Goal: Information Seeking & Learning: Learn about a topic

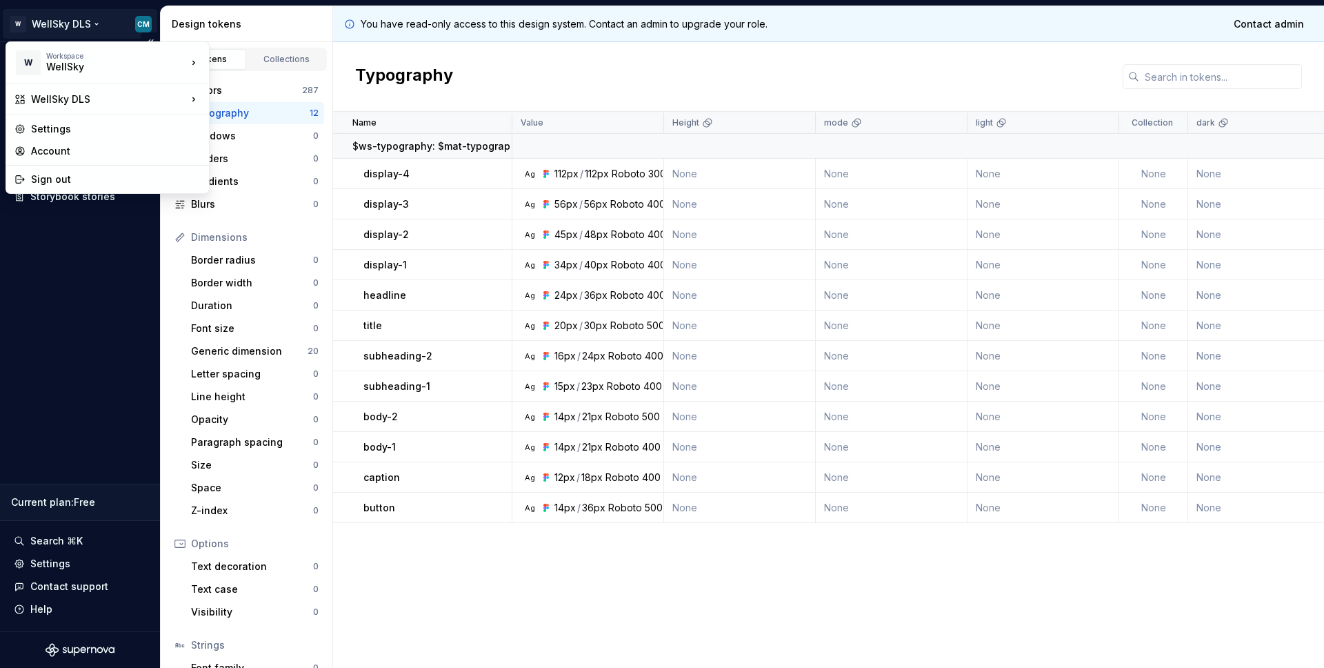
click at [68, 26] on html "W WellSky DLS CM Documentation Design system data Design tokens Components Asse…" at bounding box center [662, 334] width 1324 height 668
click at [68, 66] on div "WellSky" at bounding box center [104, 67] width 117 height 14
click at [265, 60] on div "WellSky" at bounding box center [277, 59] width 90 height 14
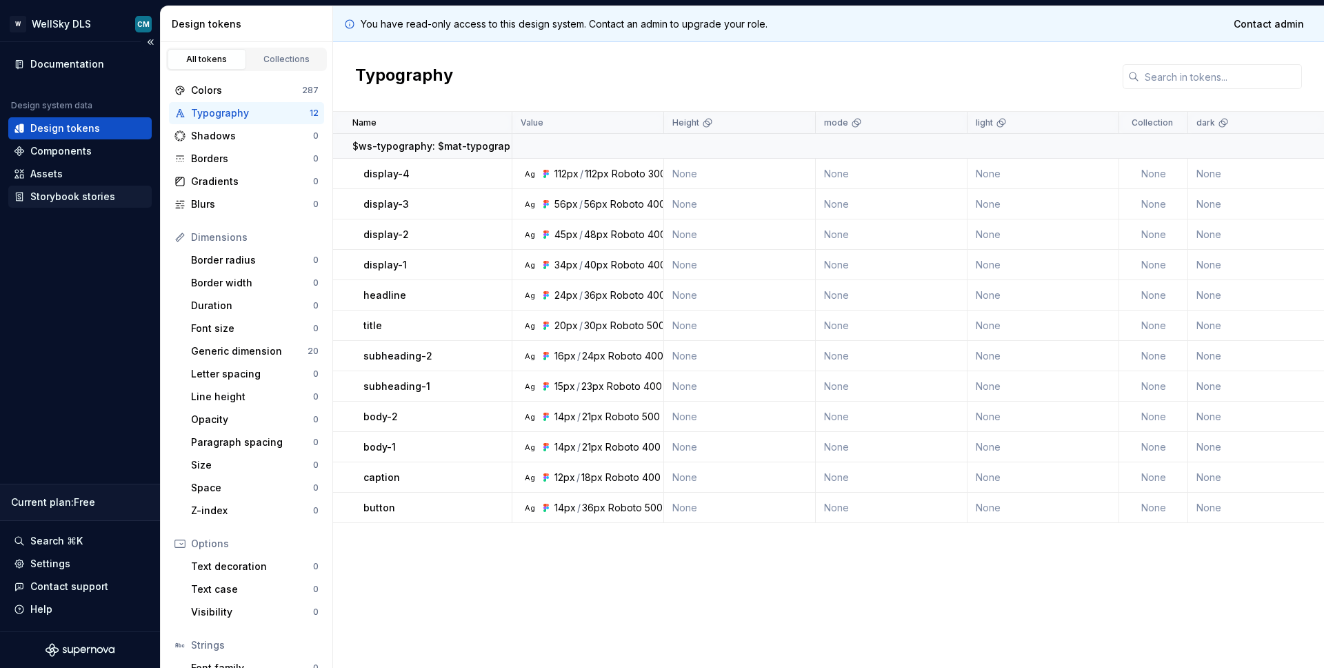
click at [85, 198] on div "Storybook stories" at bounding box center [72, 197] width 85 height 14
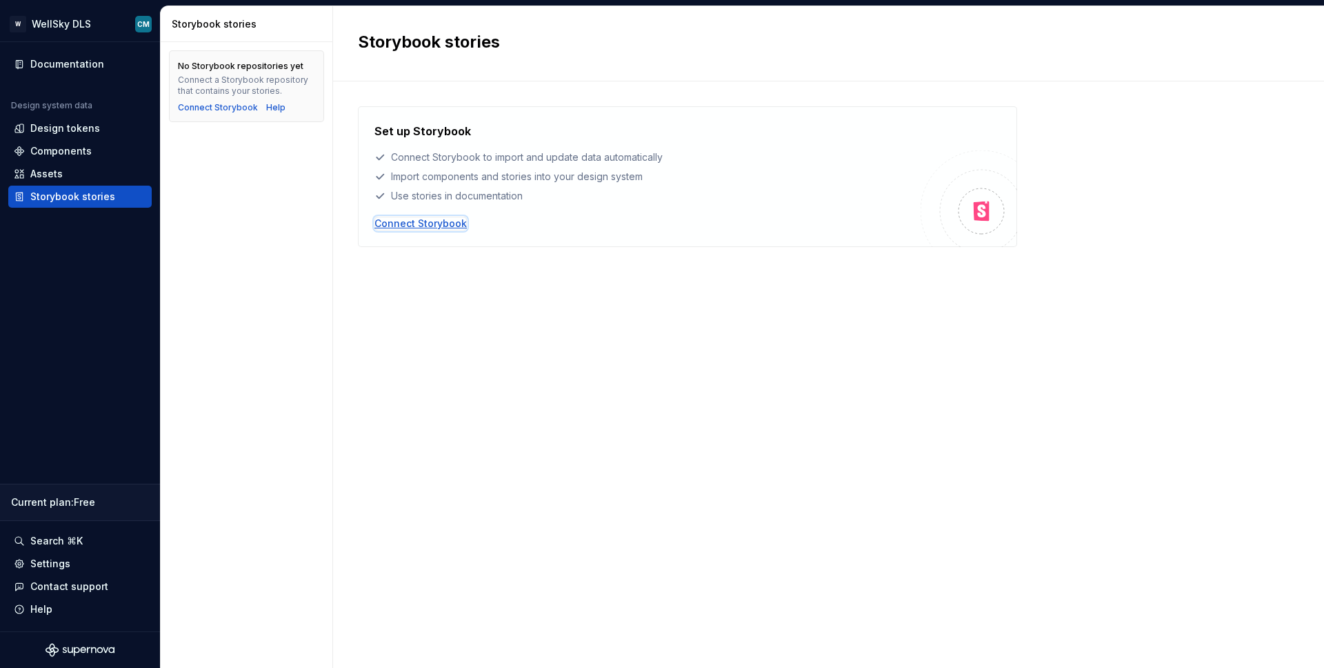
click at [413, 223] on div "Connect Storybook" at bounding box center [420, 224] width 92 height 14
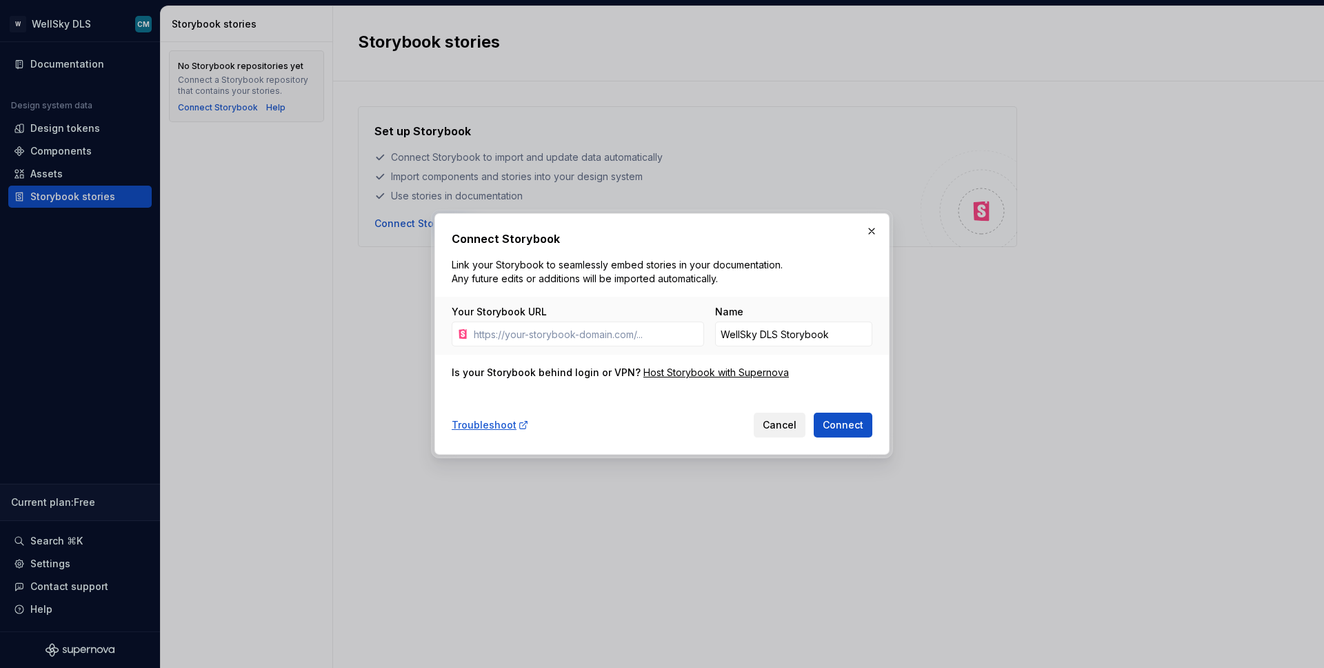
click at [770, 422] on span "Cancel" at bounding box center [780, 425] width 34 height 14
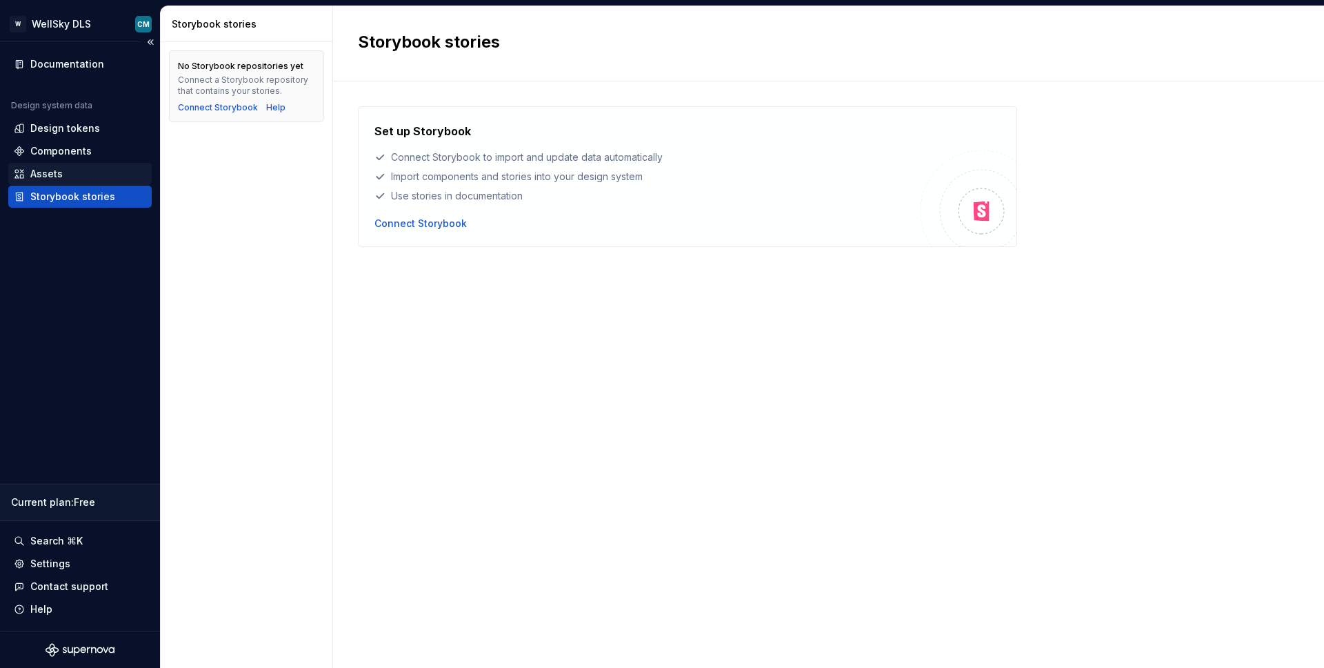
click at [74, 170] on div "Assets" at bounding box center [80, 174] width 132 height 14
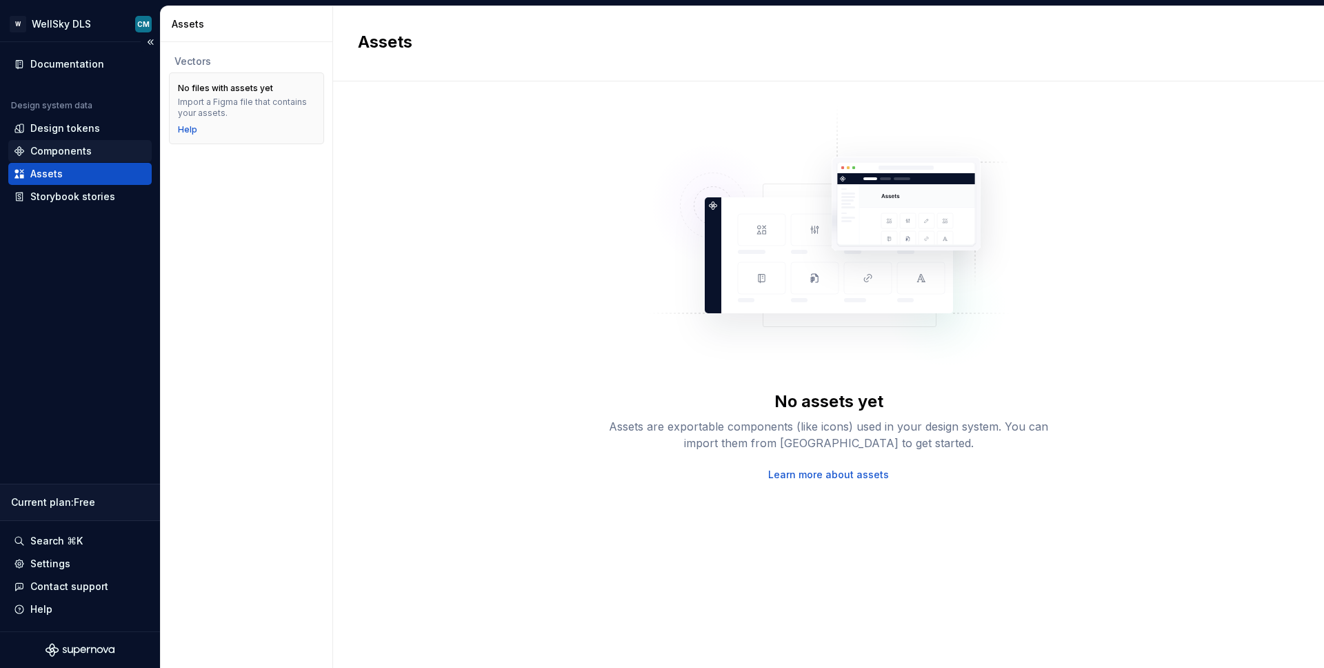
click at [59, 154] on div "Components" at bounding box center [60, 151] width 61 height 14
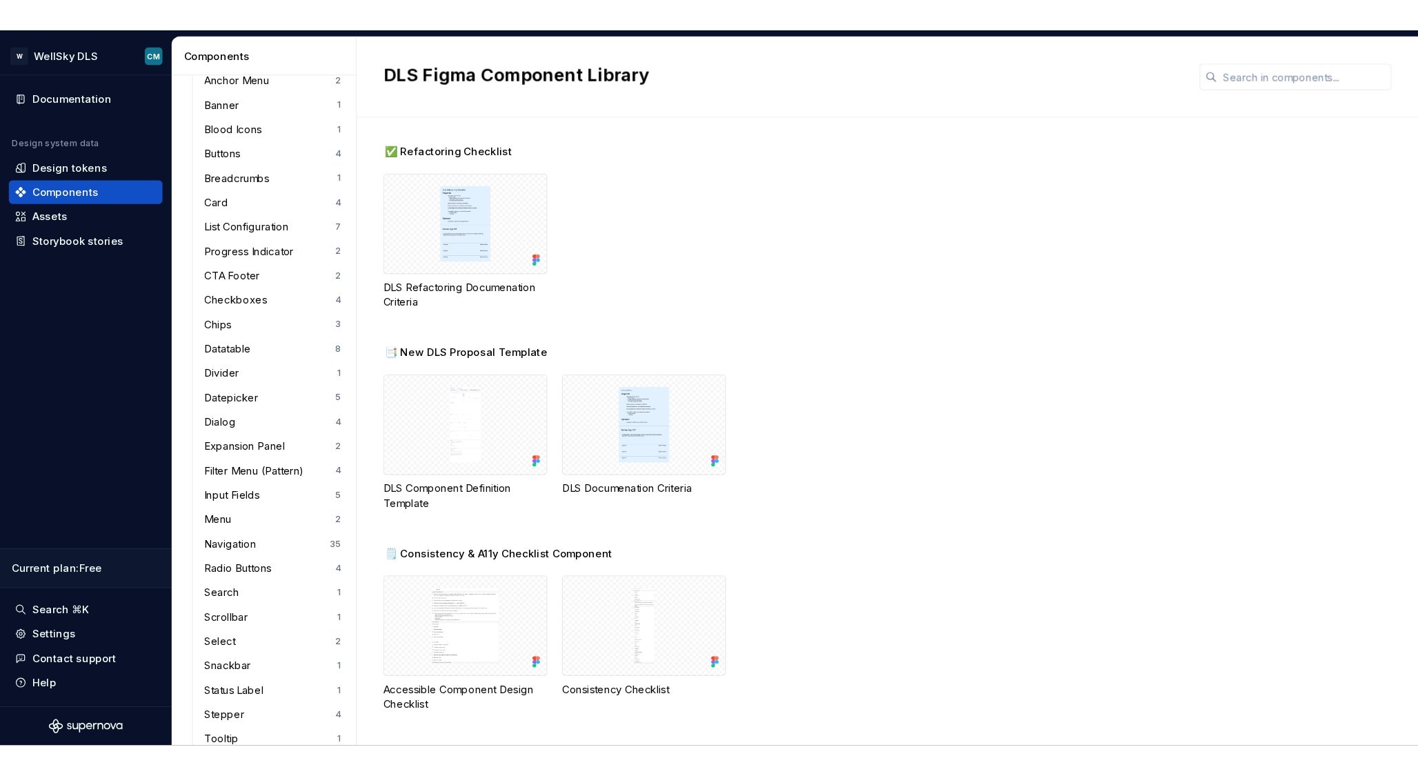
scroll to position [259, 0]
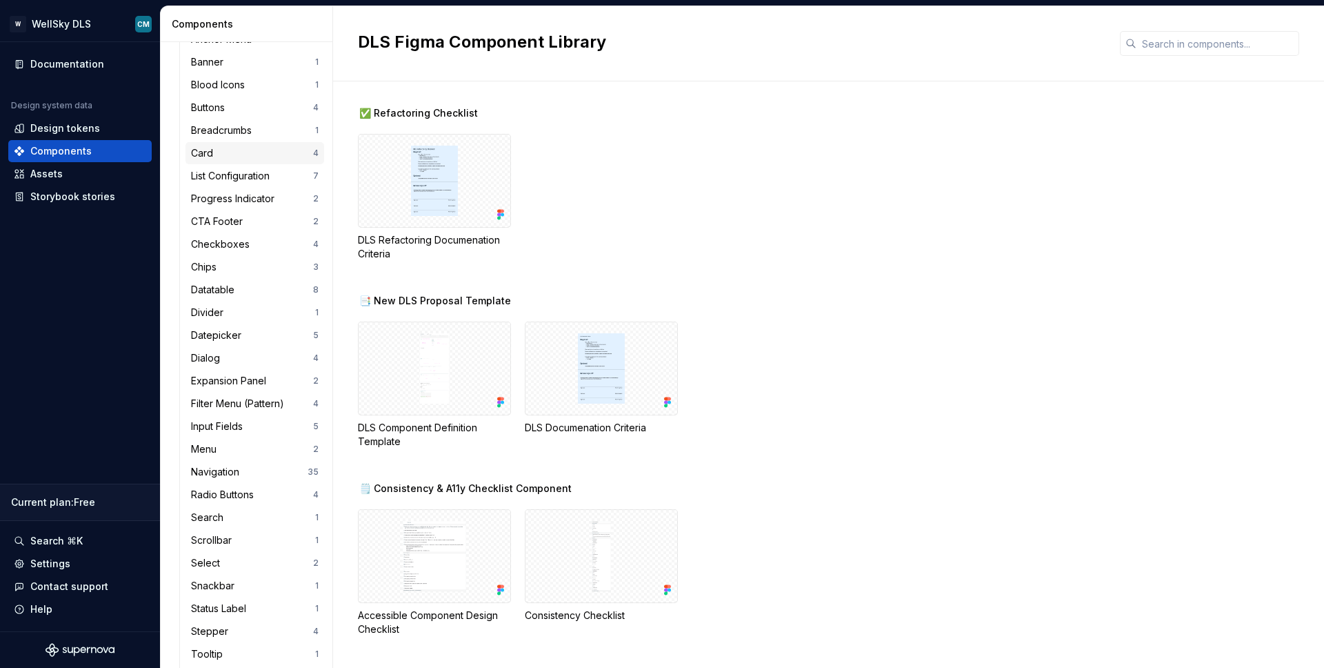
click at [239, 150] on div "Card" at bounding box center [252, 153] width 122 height 14
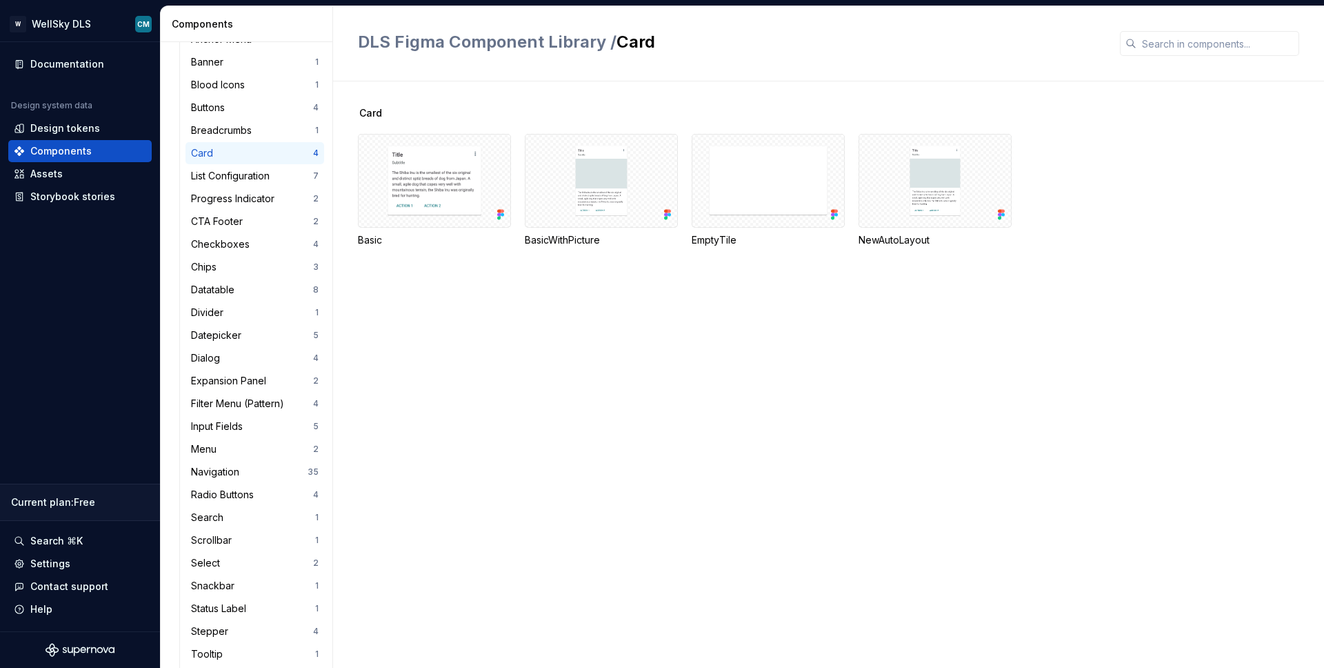
click at [1097, 283] on div "Card Basic BasicWithPicture EmptyTile NewAutoLayout" at bounding box center [841, 374] width 966 height 586
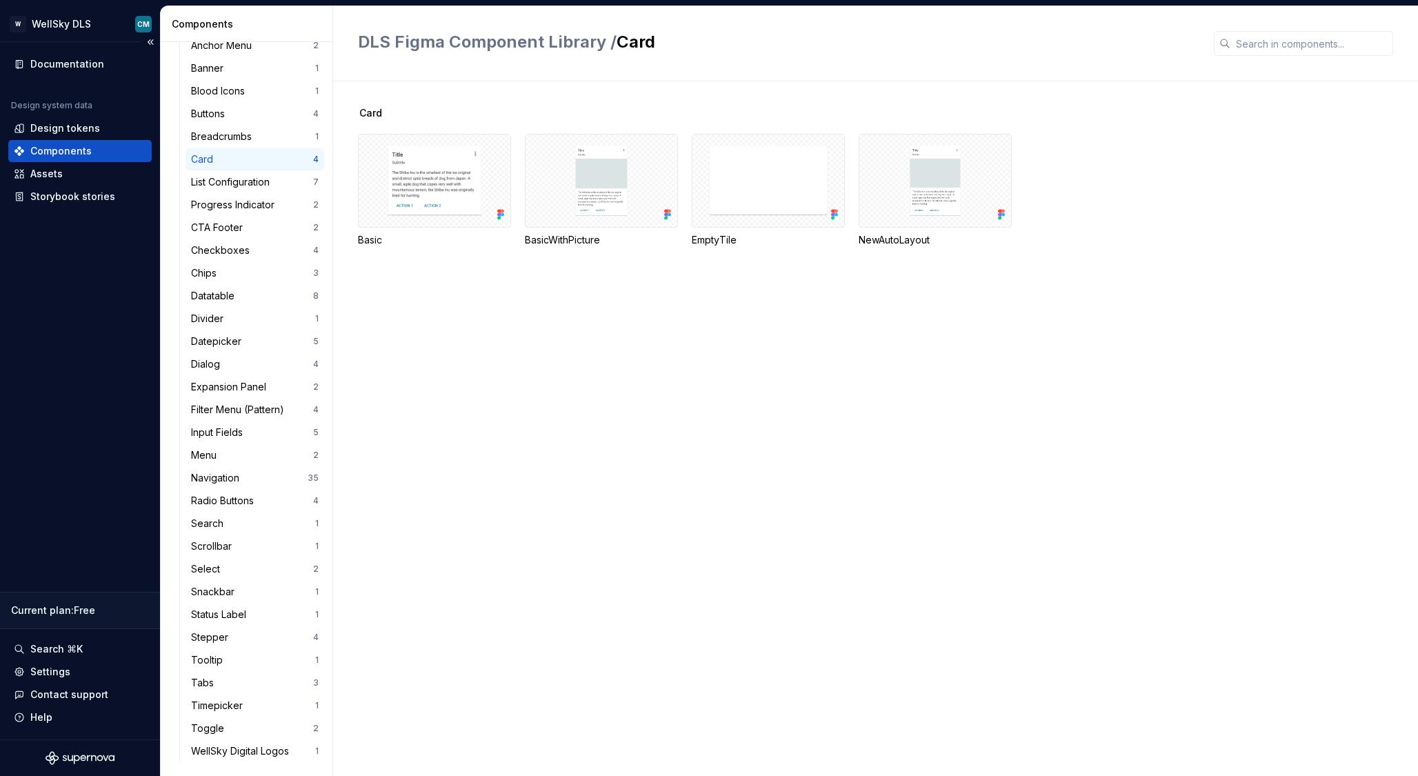
scroll to position [252, 0]
click at [85, 130] on div "Design tokens" at bounding box center [65, 128] width 70 height 14
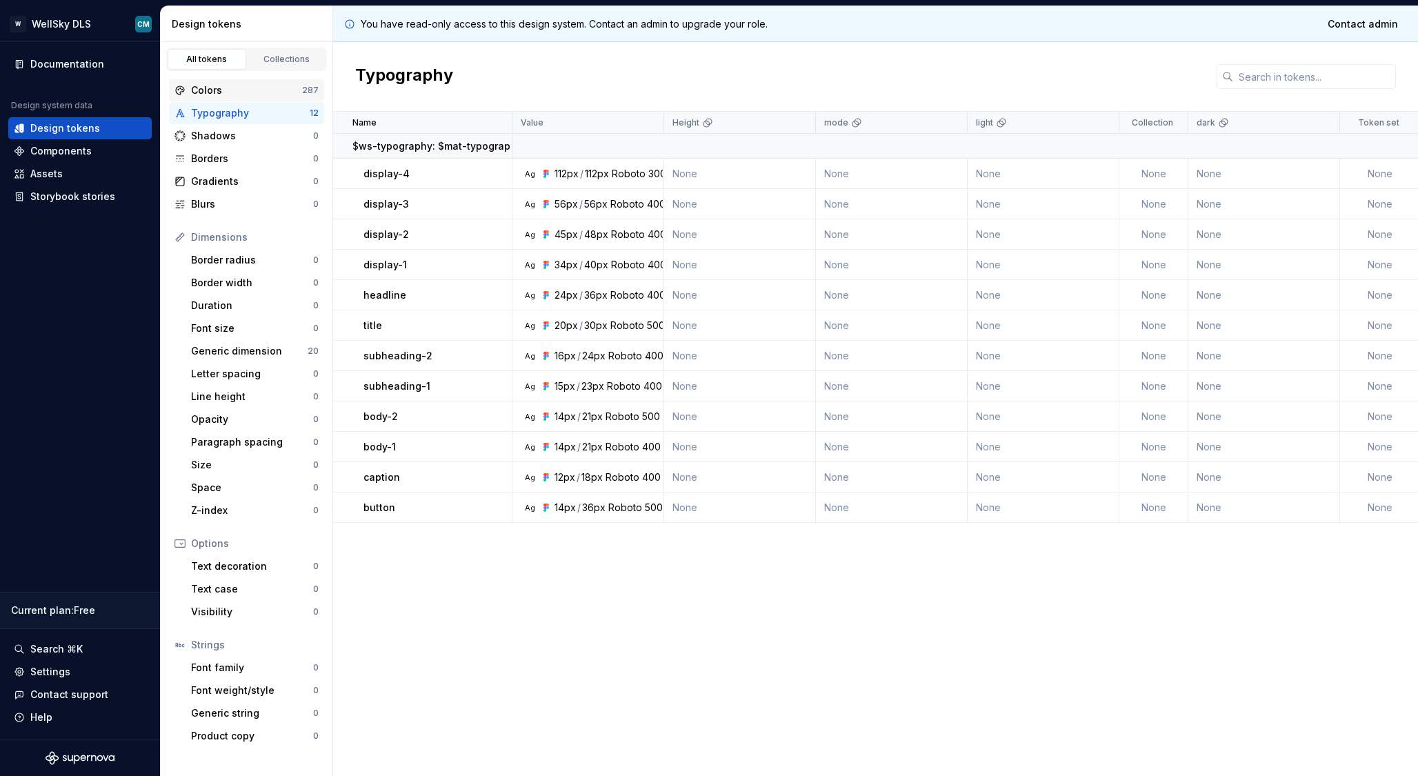
click at [236, 96] on div "Colors" at bounding box center [246, 90] width 111 height 14
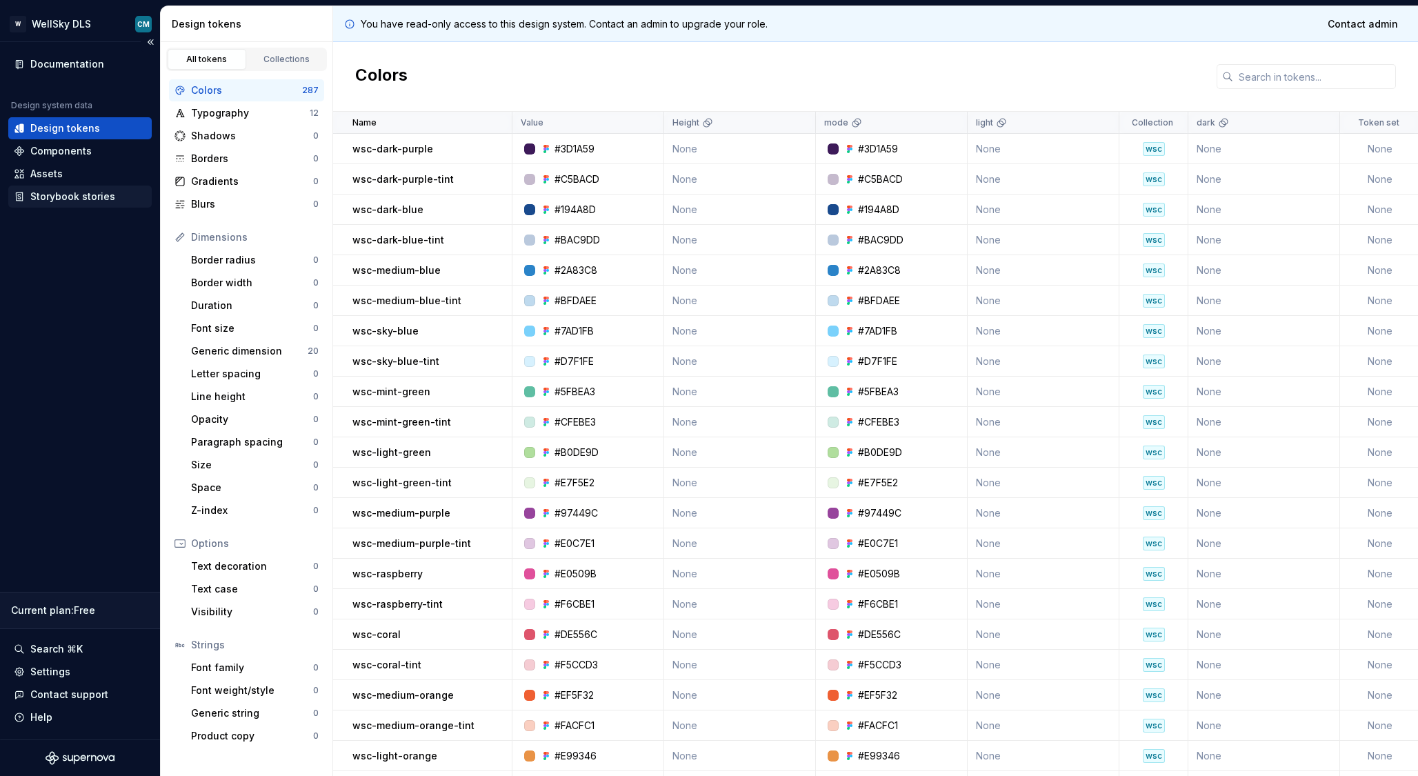
click at [76, 193] on div "Storybook stories" at bounding box center [72, 197] width 85 height 14
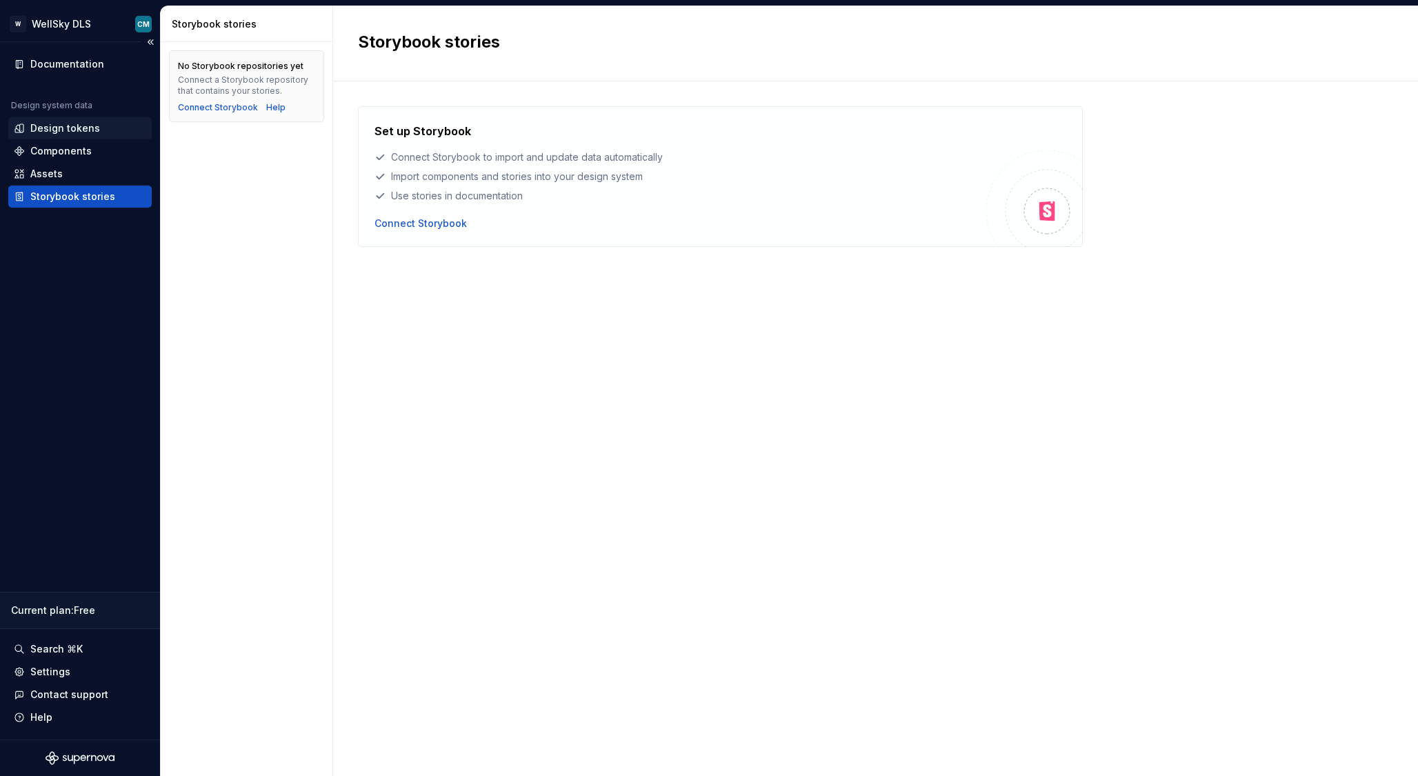
click at [58, 127] on div "Design tokens" at bounding box center [65, 128] width 70 height 14
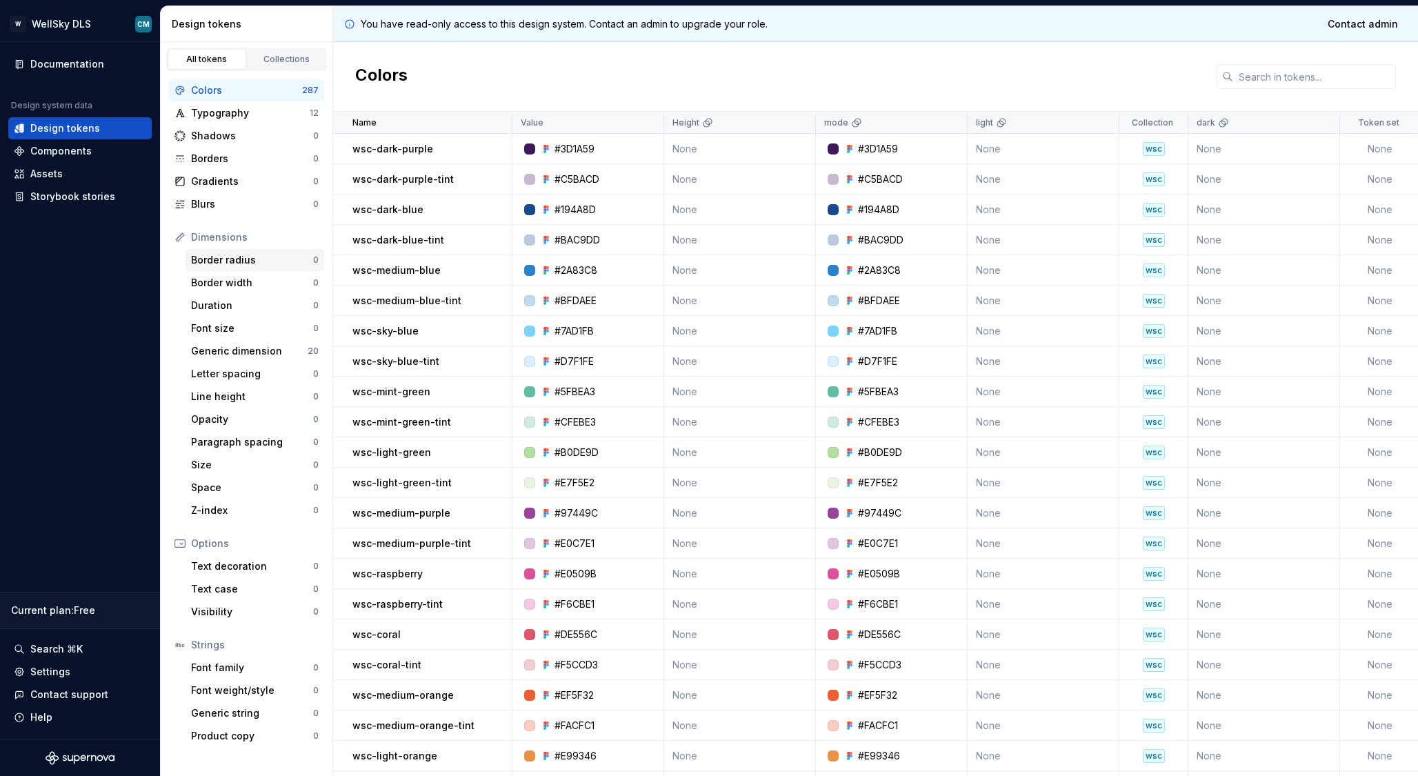
click at [243, 266] on div "Border radius" at bounding box center [252, 260] width 122 height 14
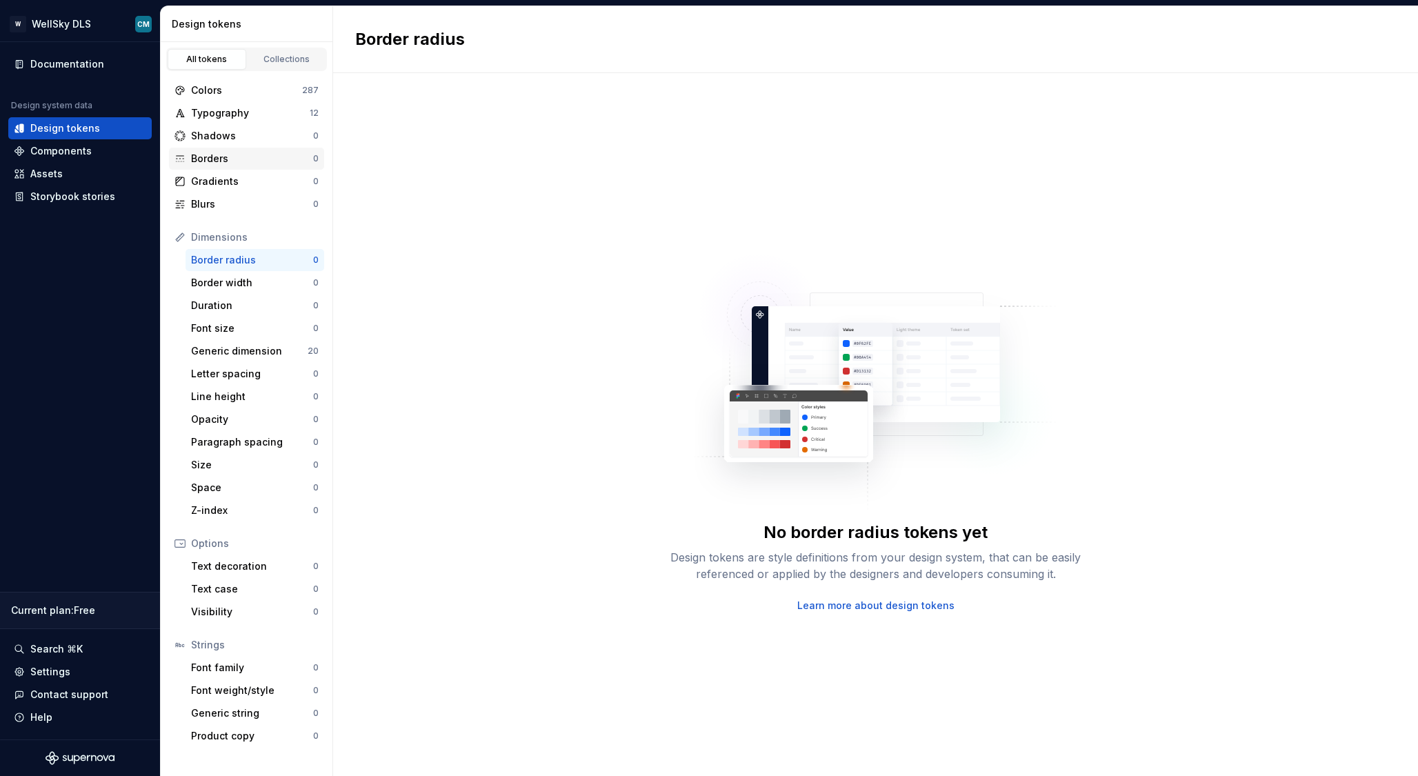
click at [221, 159] on div "Borders" at bounding box center [252, 159] width 122 height 14
click at [222, 113] on div "Typography" at bounding box center [250, 113] width 119 height 14
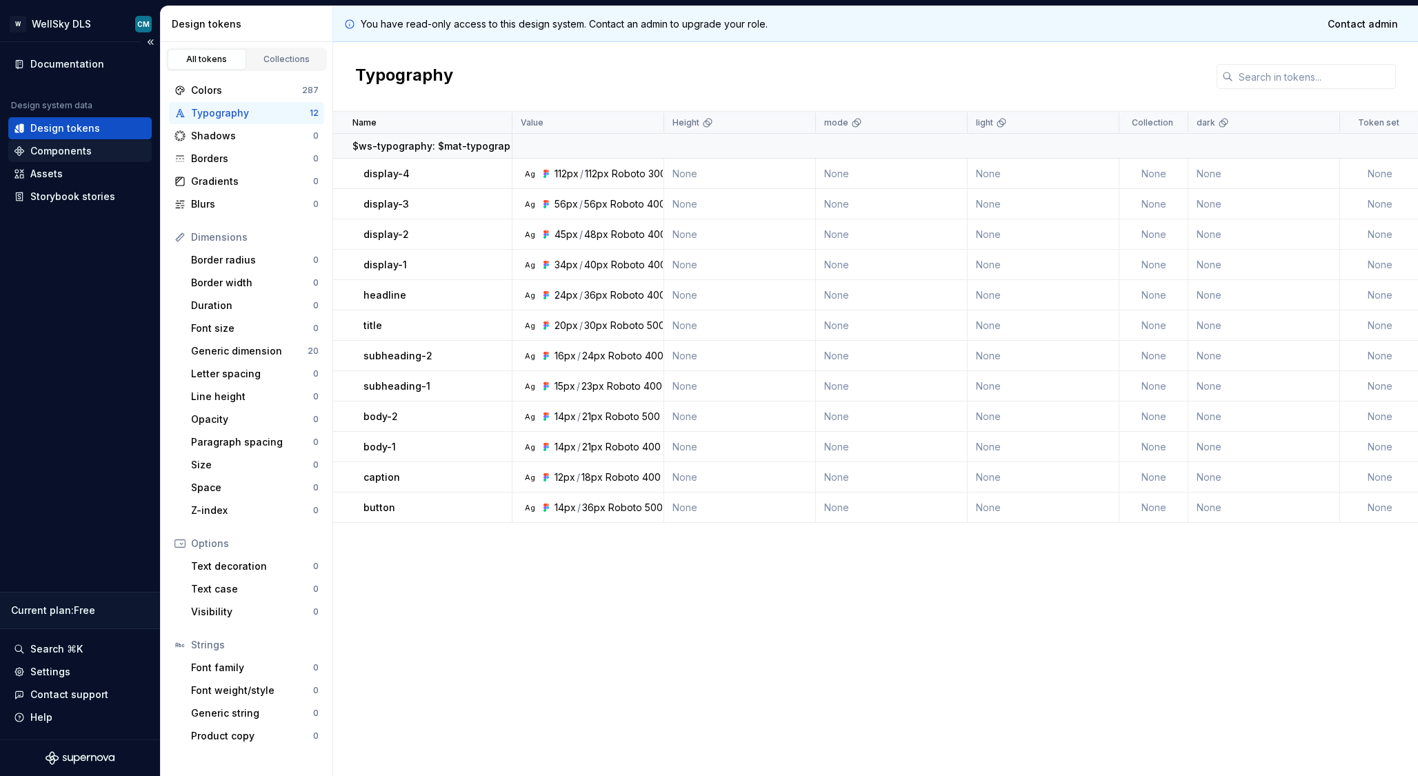
click at [97, 157] on div "Components" at bounding box center [80, 151] width 132 height 14
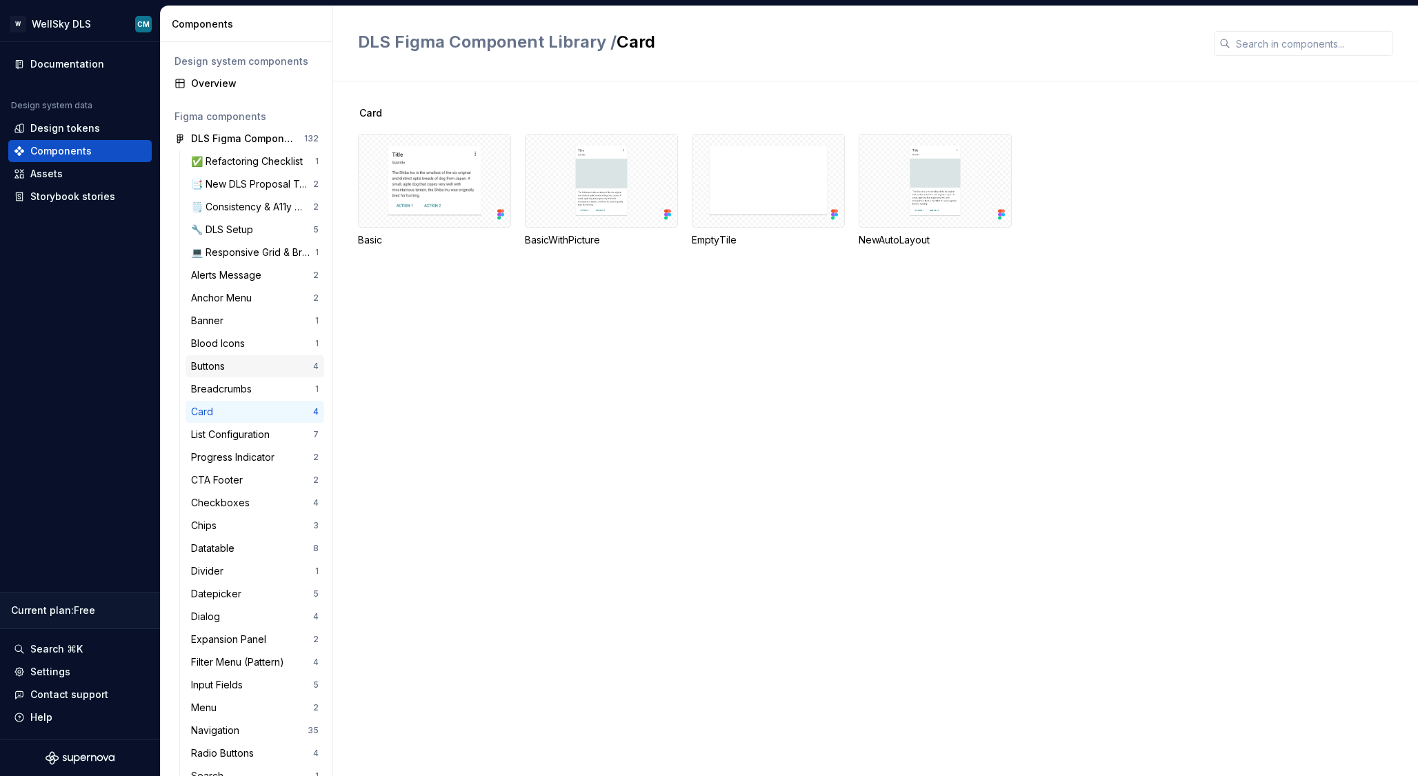
click at [227, 363] on div "Buttons" at bounding box center [210, 366] width 39 height 14
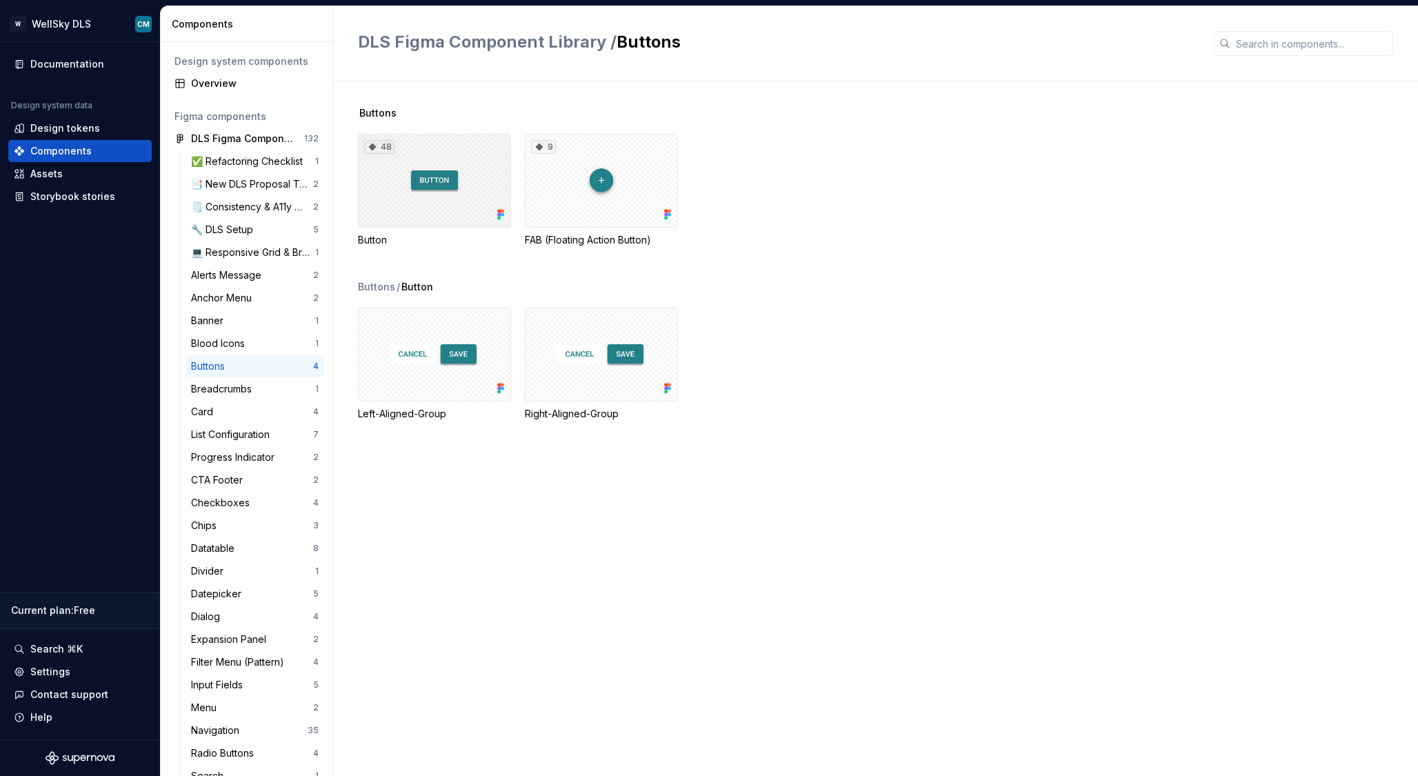
click at [426, 184] on div "48" at bounding box center [434, 181] width 153 height 94
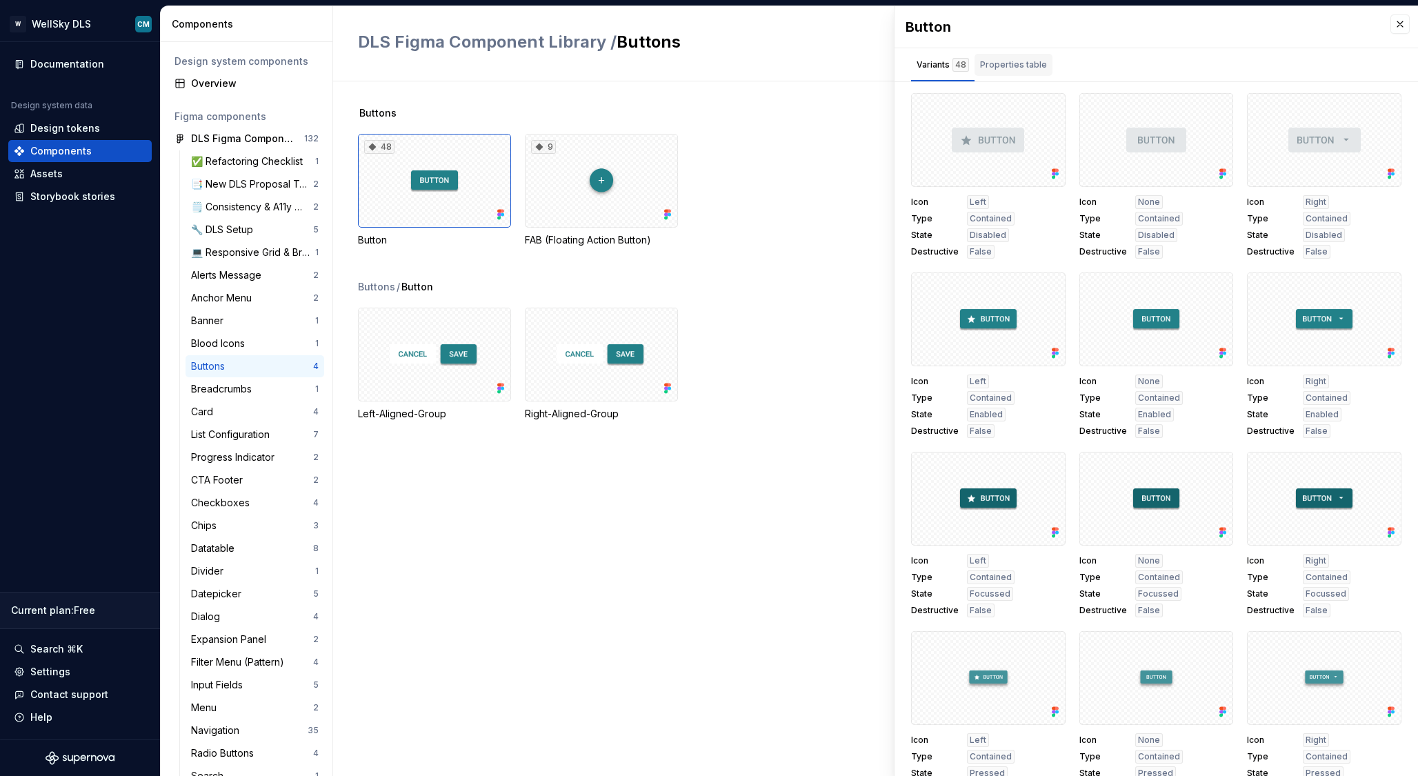
click at [1025, 72] on div "Properties table" at bounding box center [1014, 65] width 78 height 22
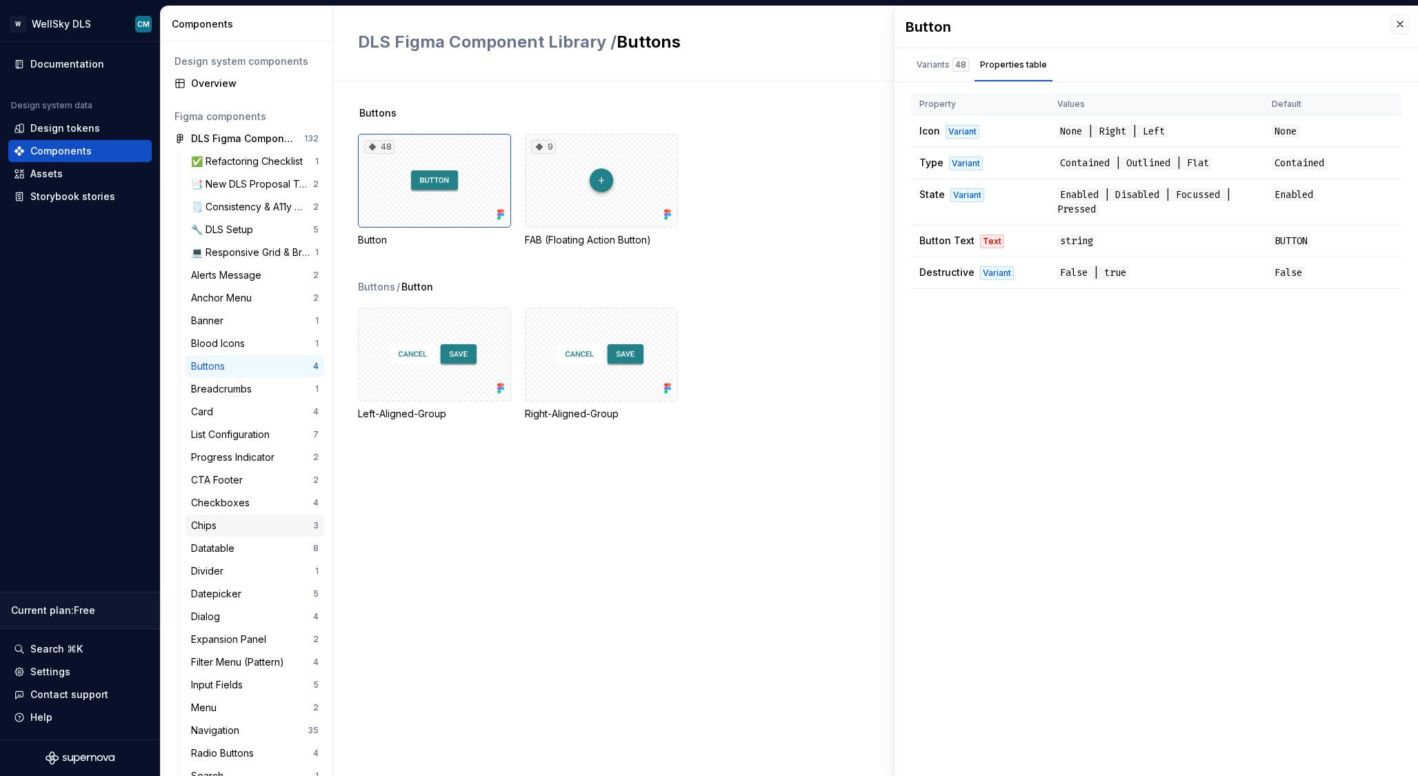
click at [242, 532] on div "Chips" at bounding box center [252, 526] width 122 height 14
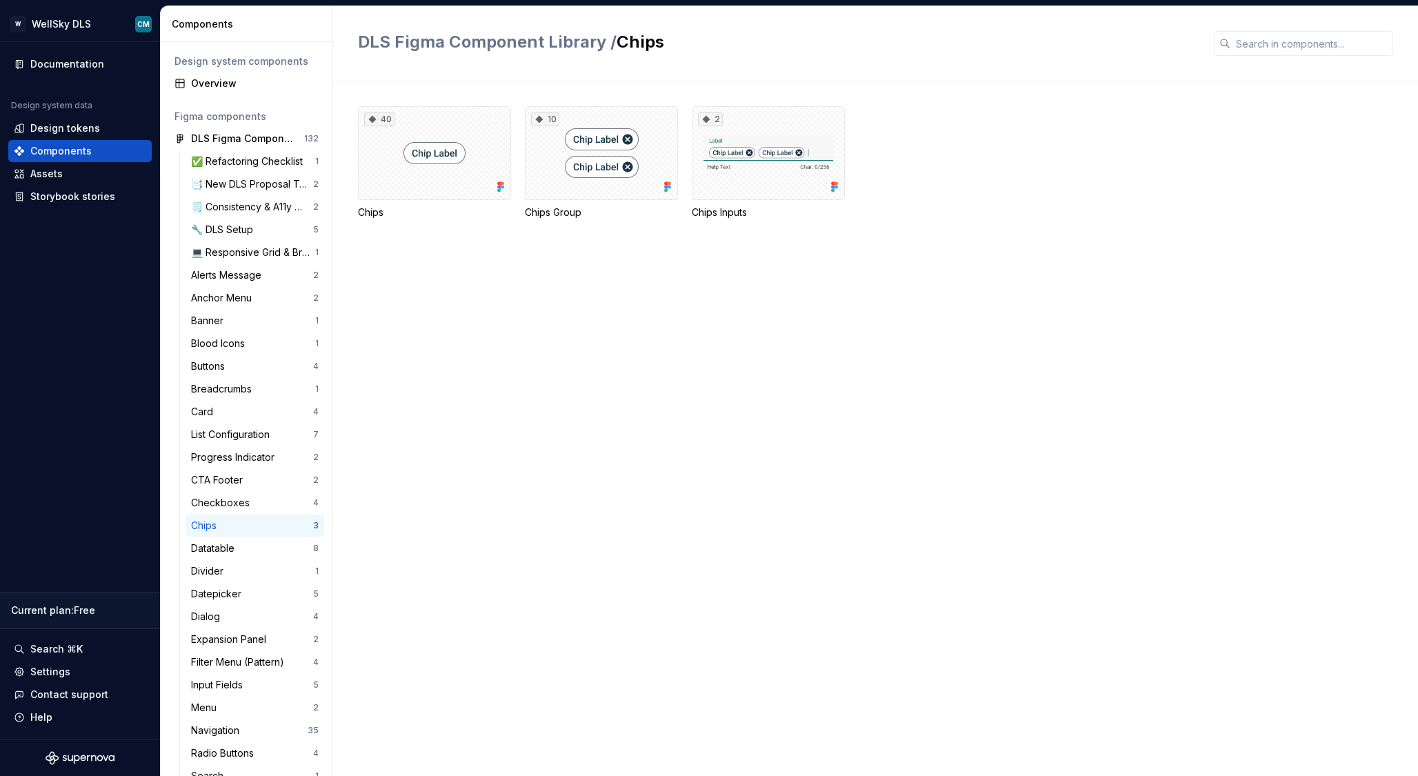
click at [455, 389] on div "40 Chips 10 Chips Group 2 Chips Inputs" at bounding box center [888, 428] width 1060 height 695
click at [61, 70] on div "Documentation" at bounding box center [67, 64] width 74 height 14
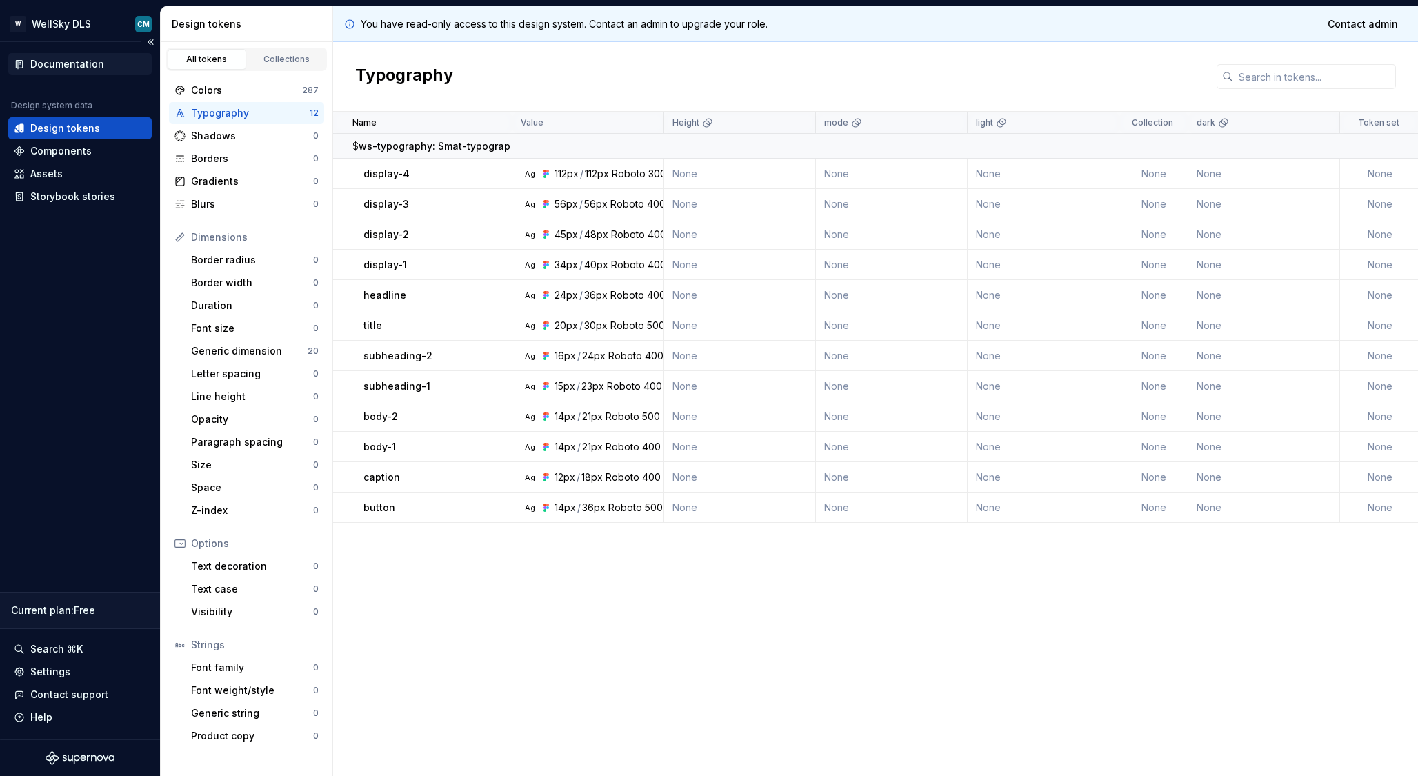
click at [70, 61] on div "Documentation" at bounding box center [67, 64] width 74 height 14
click at [79, 67] on div "Documentation" at bounding box center [67, 64] width 74 height 14
click at [71, 22] on html "W WellSky DLS CM Documentation Design system data Design tokens Components Asse…" at bounding box center [709, 388] width 1418 height 776
click at [420, 555] on html "W WellSky DLS CM Documentation Design system data Design tokens Components Asse…" at bounding box center [709, 388] width 1418 height 776
click at [61, 672] on div "Settings" at bounding box center [50, 672] width 40 height 14
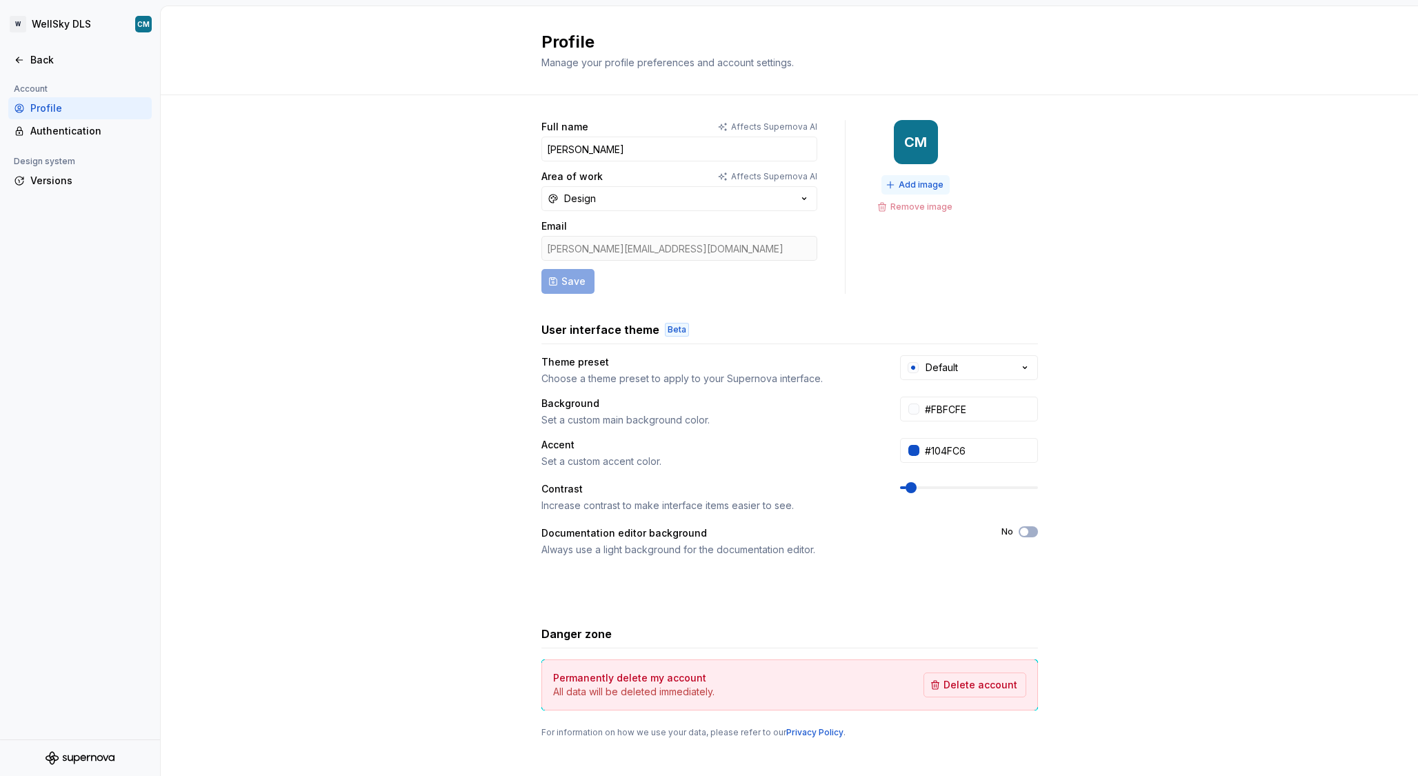
click at [919, 183] on span "Add image" at bounding box center [921, 184] width 45 height 11
click at [419, 594] on div "Full name Affects Supernova AI Chris Magee-Jenks Area of work Affects Supernova…" at bounding box center [789, 442] width 1257 height 695
click at [343, 257] on div "Full name Affects Supernova AI Chris Magee-Jenks Area of work Affects Supernova…" at bounding box center [789, 442] width 1257 height 695
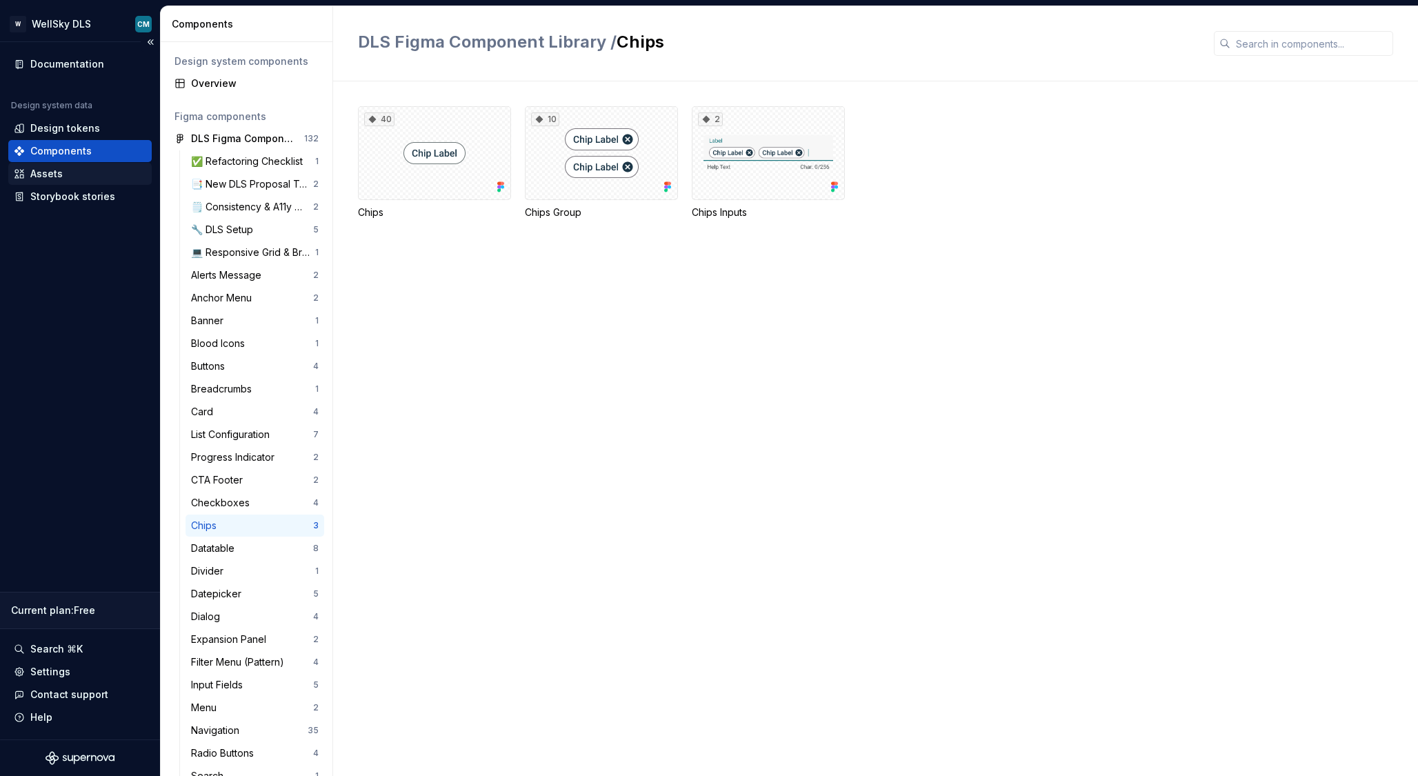
click at [60, 173] on div "Assets" at bounding box center [46, 174] width 32 height 14
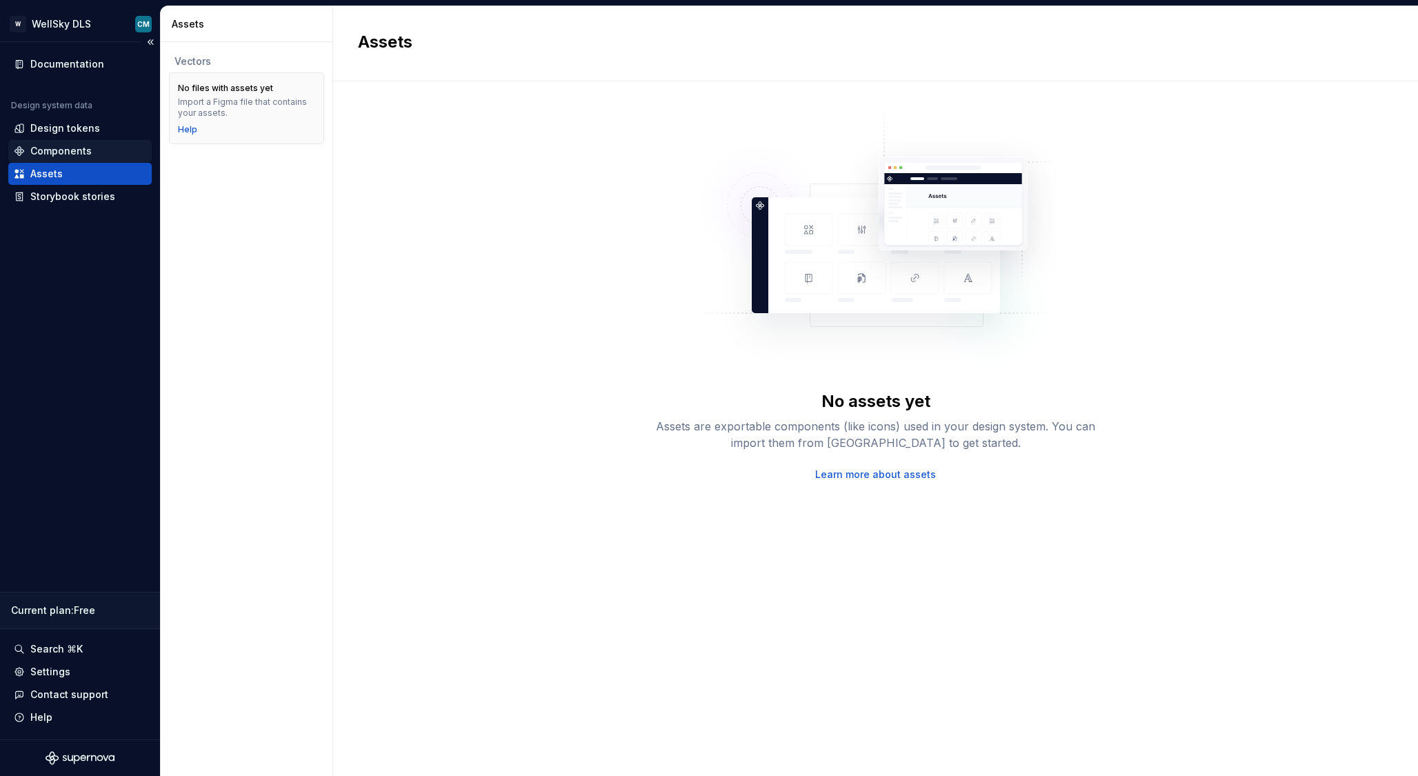
click at [55, 148] on div "Components" at bounding box center [60, 151] width 61 height 14
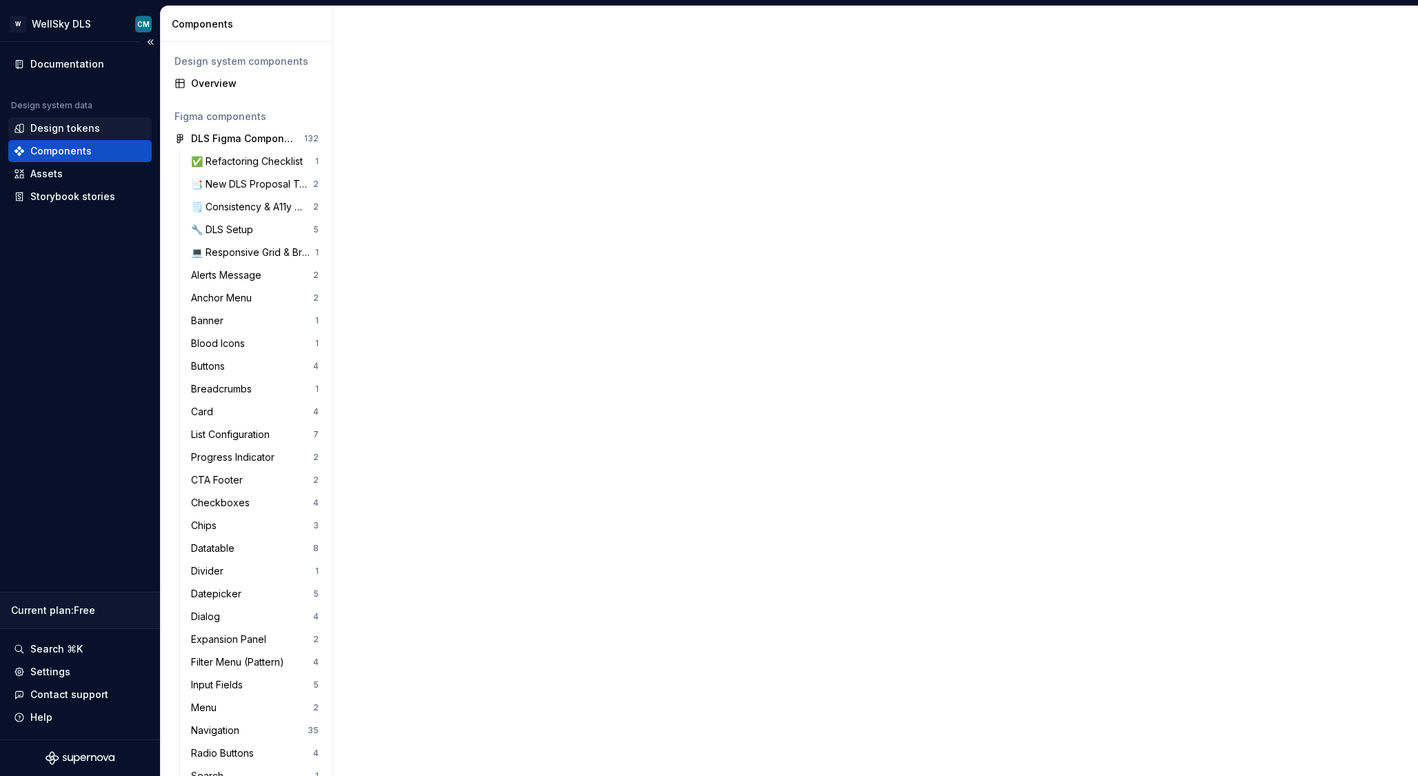
click at [56, 130] on div "Design tokens" at bounding box center [65, 128] width 70 height 14
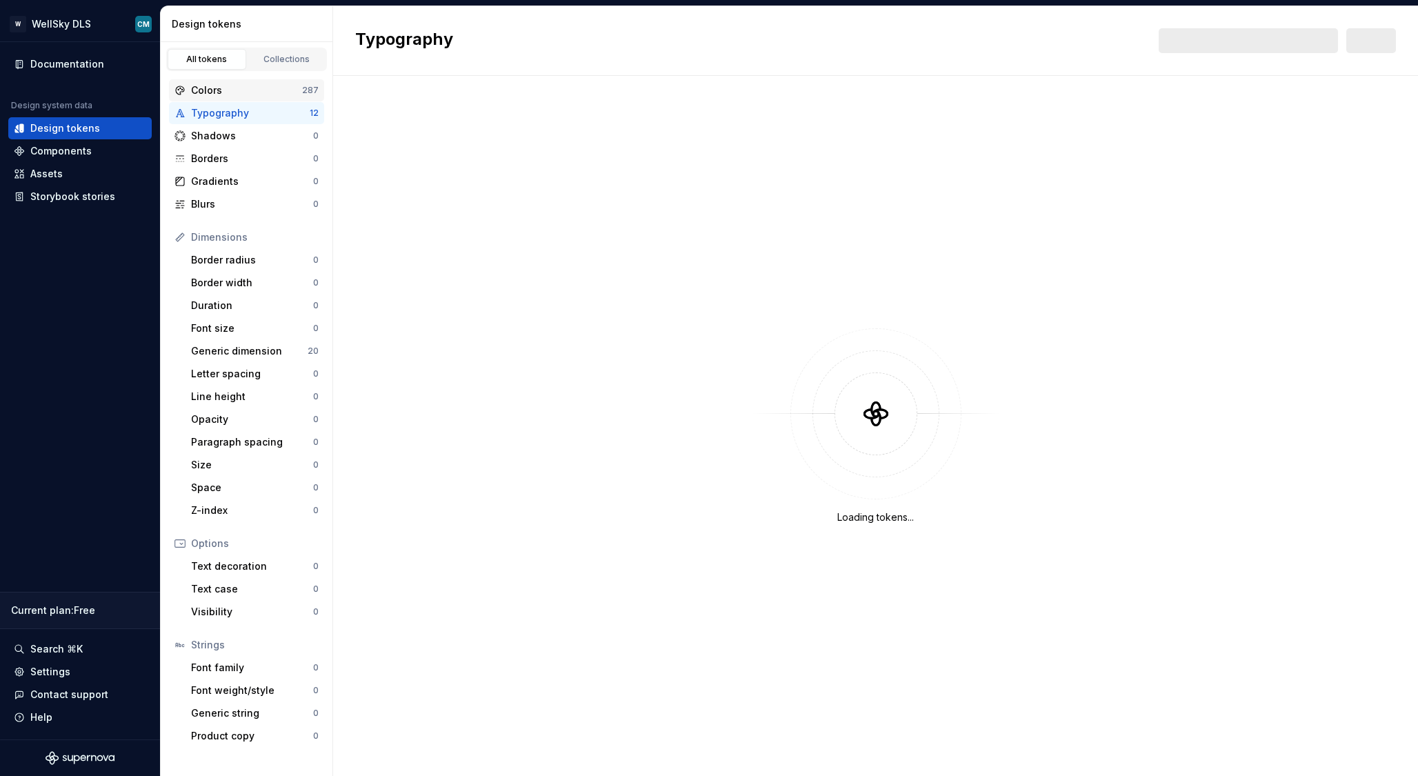
click at [226, 95] on div "Colors" at bounding box center [246, 90] width 111 height 14
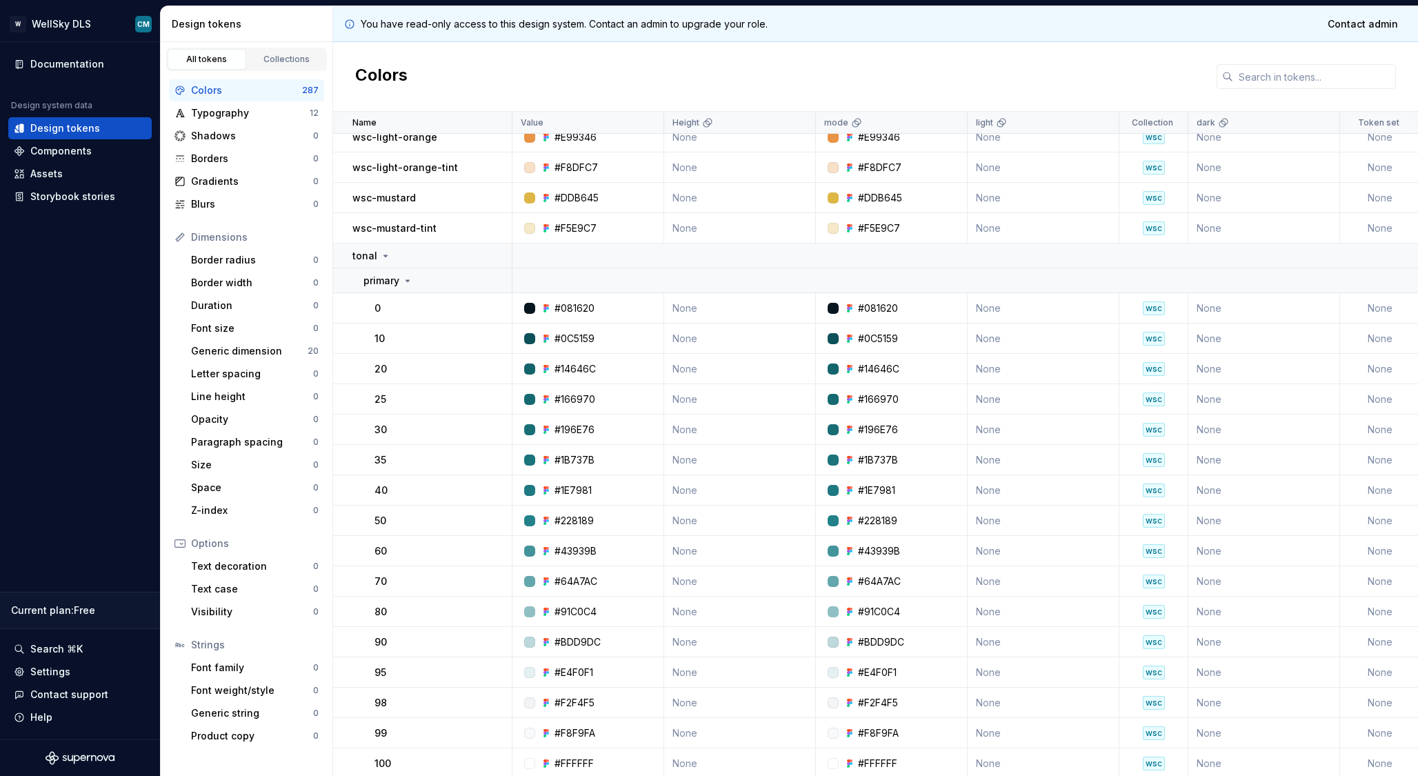
scroll to position [619, 0]
